Goal: Task Accomplishment & Management: Manage account settings

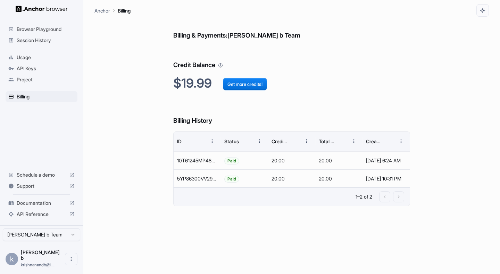
click at [47, 42] on span "Session History" at bounding box center [46, 40] width 58 height 7
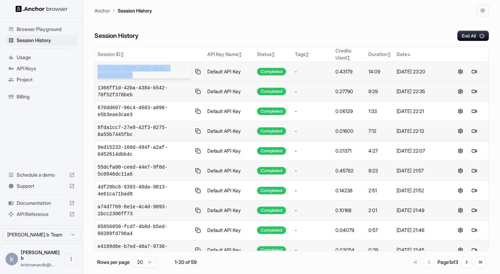
drag, startPoint x: 136, startPoint y: 77, endPoint x: 97, endPoint y: 68, distance: 39.6
click at [98, 68] on span "2250fe22-6570-4dd8-a6ac-a01ea33d1245" at bounding box center [145, 72] width 94 height 14
click at [180, 79] on td "2250fe22-6570-4dd8-a6ac-a01ea33d1245" at bounding box center [150, 72] width 110 height 20
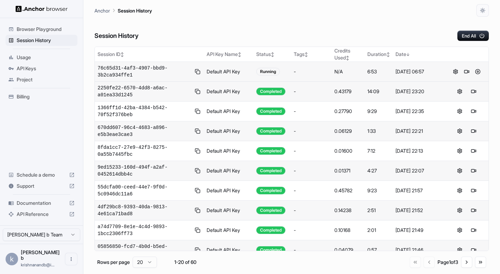
click at [145, 71] on span "76c65d31-4af3-4907-bbd9-3b2ca934ffe1" at bounding box center [144, 72] width 93 height 14
click at [138, 70] on span "76c65d31-4af3-4907-bbd9-3b2ca934ffe1" at bounding box center [144, 72] width 93 height 14
click at [137, 68] on span "76c65d31-4af3-4907-bbd9-3b2ca934ffe1" at bounding box center [144, 72] width 93 height 14
click at [457, 74] on button at bounding box center [455, 71] width 8 height 8
click at [38, 67] on span "API Keys" at bounding box center [46, 68] width 58 height 7
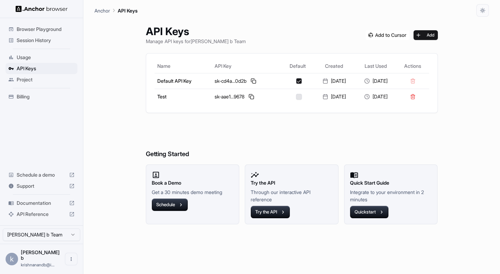
click at [37, 206] on span "Documentation" at bounding box center [42, 202] width 50 height 7
click at [26, 93] on span "Billing" at bounding box center [46, 96] width 58 height 7
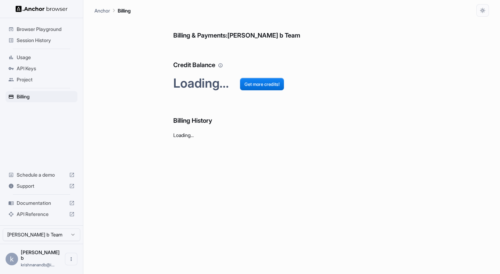
click at [24, 61] on div "Usage" at bounding box center [42, 57] width 72 height 11
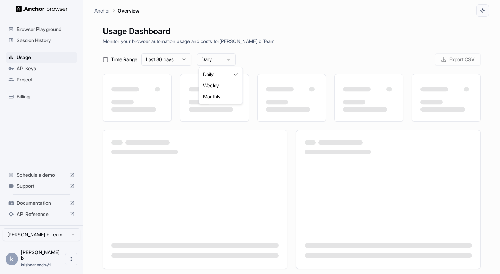
click at [212, 62] on html "Browser Playground Session History Usage API Keys Project Billing Schedule a de…" at bounding box center [250, 137] width 500 height 274
click at [220, 33] on html "Browser Playground Session History Usage API Keys Project Billing Schedule a de…" at bounding box center [250, 137] width 500 height 274
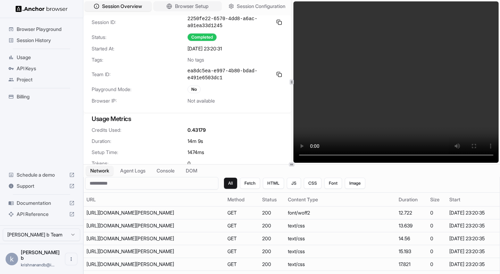
click at [166, 3] on icon "button" at bounding box center [169, 6] width 6 height 6
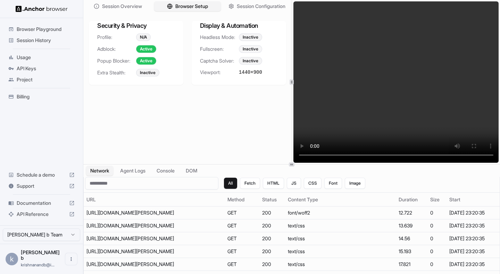
click at [248, 50] on div "Inactive" at bounding box center [250, 49] width 23 height 8
click at [243, 36] on div "Inactive" at bounding box center [250, 37] width 23 height 8
click at [244, 43] on div "Headless Mode: Inactive Fullscreen: Inactive Captcha Solver: Inactive Viewport:…" at bounding box center [239, 58] width 94 height 51
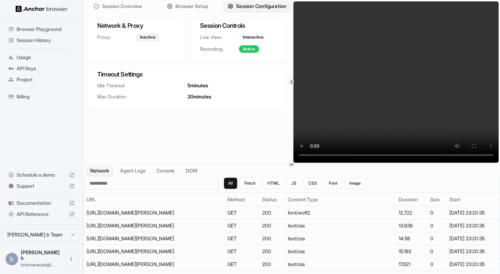
click at [247, 1] on button "Session Configuration" at bounding box center [256, 6] width 69 height 10
click at [250, 37] on div "Interactive" at bounding box center [253, 37] width 28 height 8
click at [237, 8] on span "Session Configuration" at bounding box center [261, 6] width 50 height 7
click at [199, 9] on span "Browser Setup" at bounding box center [192, 6] width 34 height 7
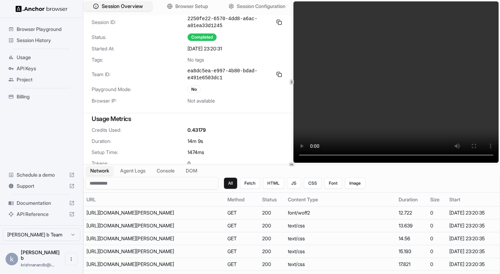
click at [143, 8] on span "Session Overview" at bounding box center [122, 6] width 41 height 7
click at [141, 174] on button "Agent Logs" at bounding box center [133, 171] width 35 height 10
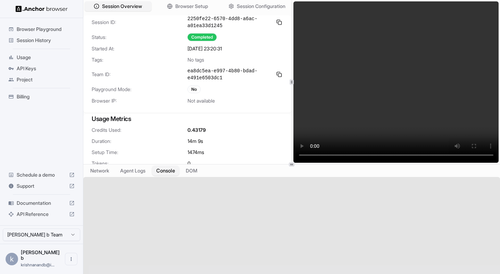
click at [160, 172] on button "Console" at bounding box center [165, 171] width 27 height 10
click at [200, 172] on button "DOM" at bounding box center [191, 171] width 20 height 10
click at [171, 173] on button "Console" at bounding box center [165, 171] width 27 height 10
click at [144, 172] on button "Agent Logs" at bounding box center [133, 171] width 35 height 10
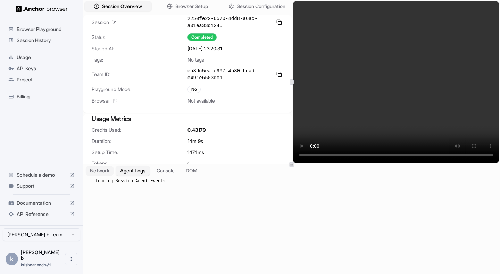
click at [109, 173] on button "Network" at bounding box center [100, 171] width 28 height 10
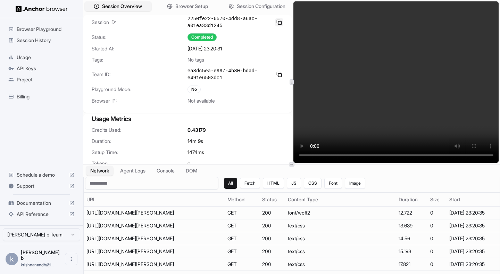
click at [278, 22] on button at bounding box center [279, 22] width 8 height 8
click at [279, 18] on div "2250fe22-6570-4dd8-a6ac-a01ea33d1245" at bounding box center [235, 22] width 96 height 14
click at [279, 22] on button at bounding box center [279, 22] width 8 height 8
drag, startPoint x: 235, startPoint y: 27, endPoint x: 185, endPoint y: 20, distance: 49.8
click at [185, 20] on div "Session ID: 2250fe22-6570-4dd8-a6ac-a01ea33d1245" at bounding box center [188, 22] width 192 height 14
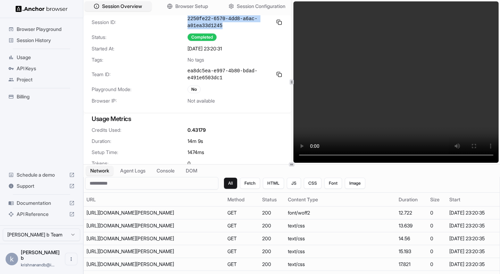
copy div "2250fe22-6570-4dd8-a6ac-a01ea33d1245"
click at [220, 31] on div "Session ID: 2250fe22-6570-4dd8-a6ac-a01ea33d1245 Status: Completed Started At: …" at bounding box center [187, 63] width 208 height 97
drag, startPoint x: 225, startPoint y: 28, endPoint x: 188, endPoint y: 21, distance: 37.6
click at [188, 21] on span "2250fe22-6570-4dd8-a6ac-a01ea33d1245" at bounding box center [229, 22] width 85 height 14
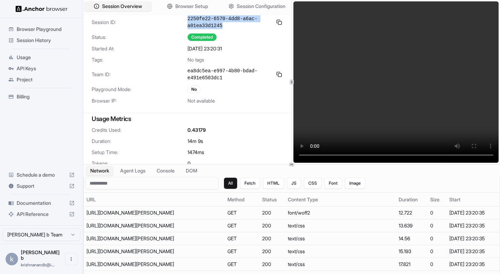
click at [32, 206] on span "Documentation" at bounding box center [42, 202] width 50 height 7
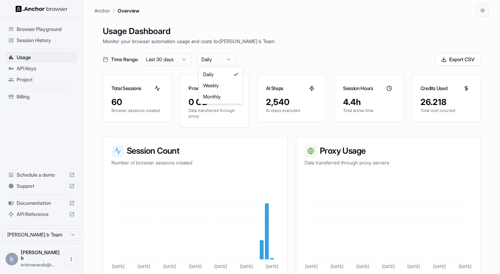
click at [214, 60] on html "Browser Playground Session History Usage API Keys Project Billing Schedule a de…" at bounding box center [250, 137] width 500 height 274
click at [188, 62] on html "Browser Playground Session History Usage API Keys Project Billing Schedule a de…" at bounding box center [250, 137] width 500 height 274
click at [188, 58] on html "Browser Playground Session History Usage API Keys Project Billing Schedule a de…" at bounding box center [250, 137] width 500 height 274
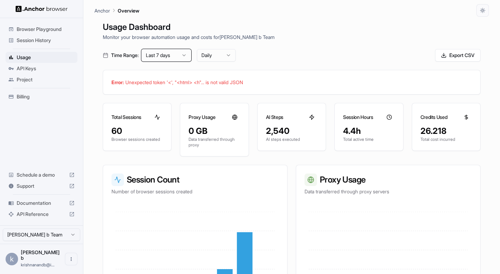
scroll to position [3, 0]
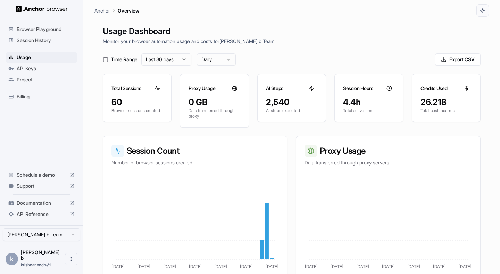
click at [34, 92] on div "Billing" at bounding box center [42, 96] width 72 height 11
